Goal: Check status

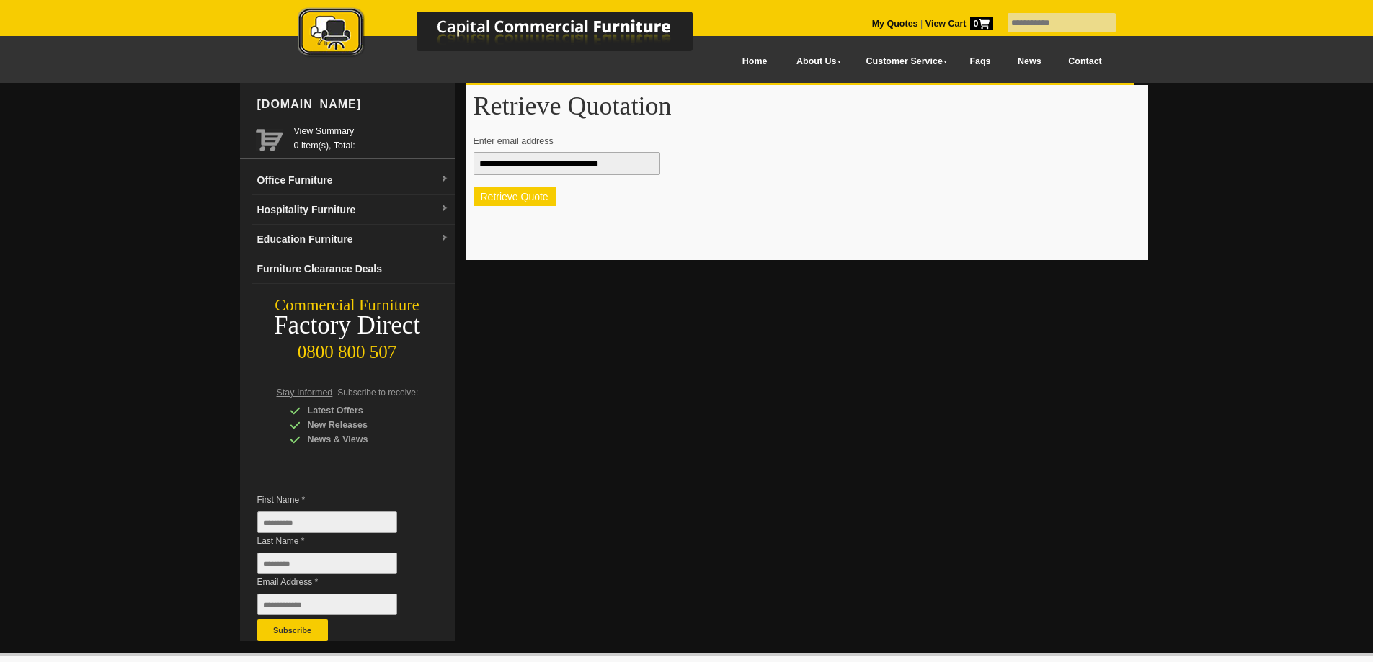
type input "**********"
click at [530, 192] on button "Retrieve Quote" at bounding box center [515, 196] width 82 height 19
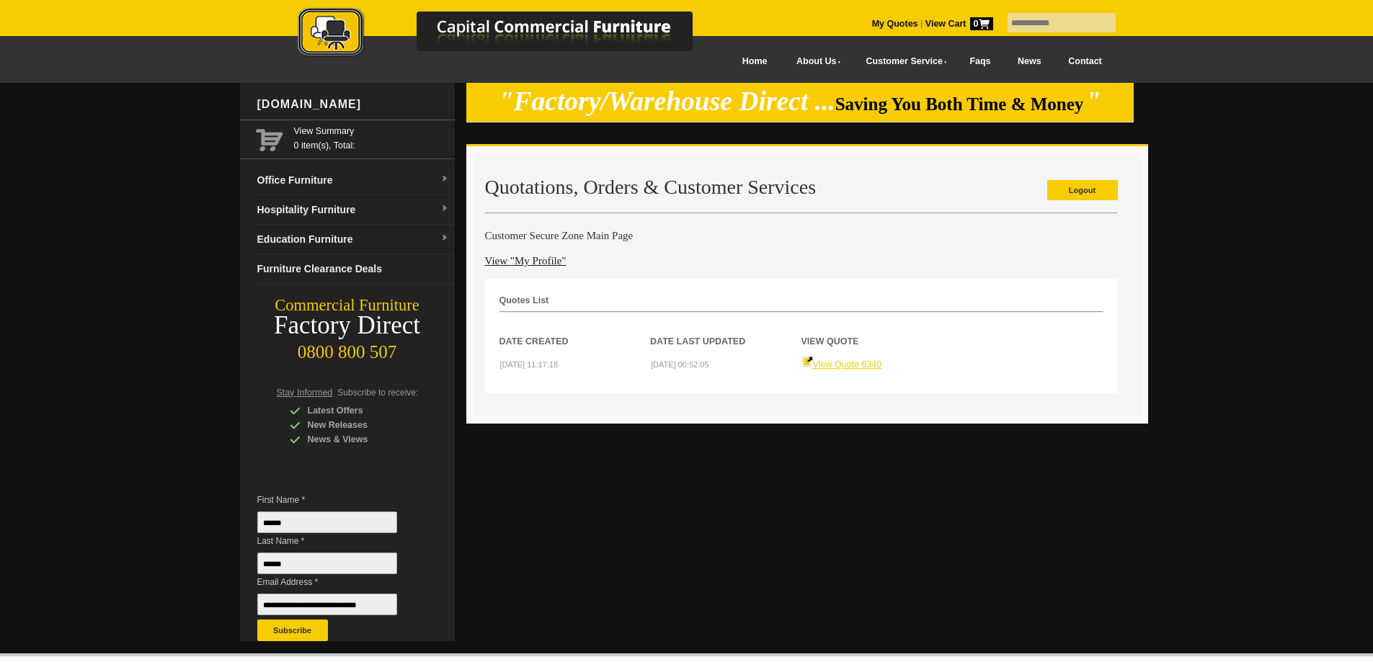
scroll to position [72, 0]
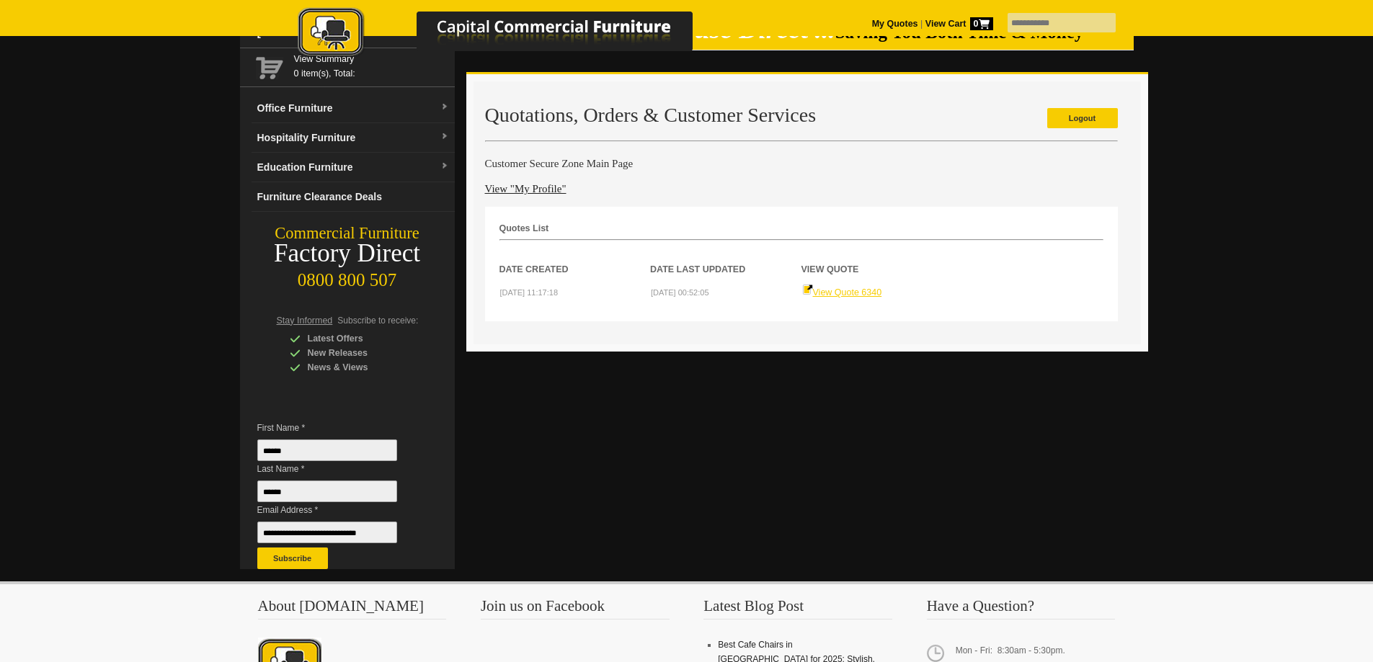
click at [848, 291] on link "View Quote 6340" at bounding box center [842, 293] width 80 height 10
